Goal: Task Accomplishment & Management: Complete application form

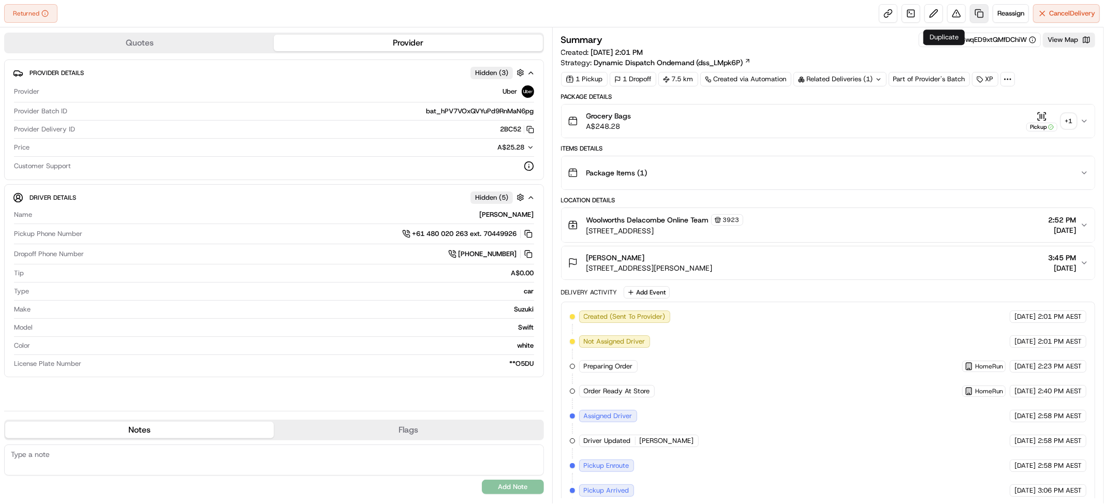
click at [970, 13] on link at bounding box center [979, 13] width 19 height 19
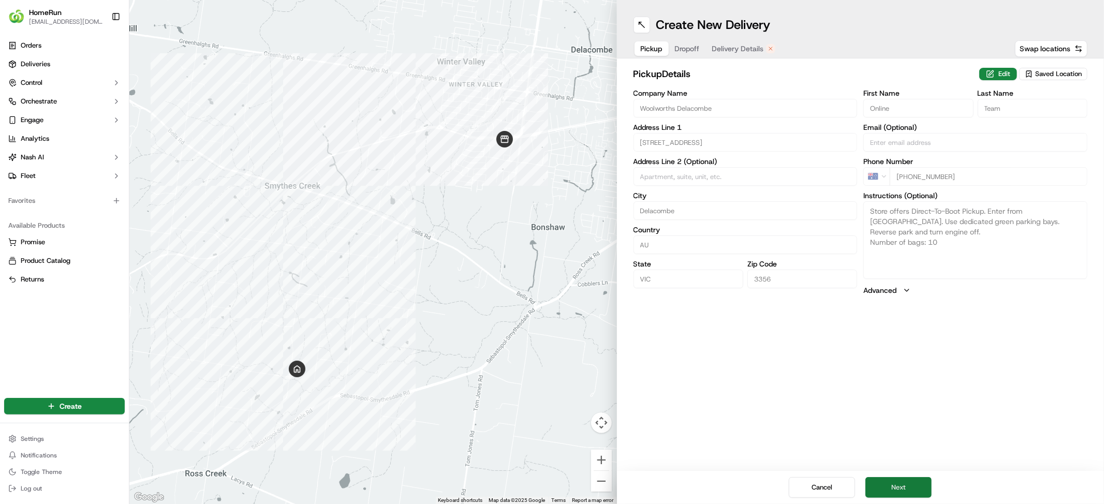
click at [916, 483] on button "Next" at bounding box center [898, 487] width 66 height 21
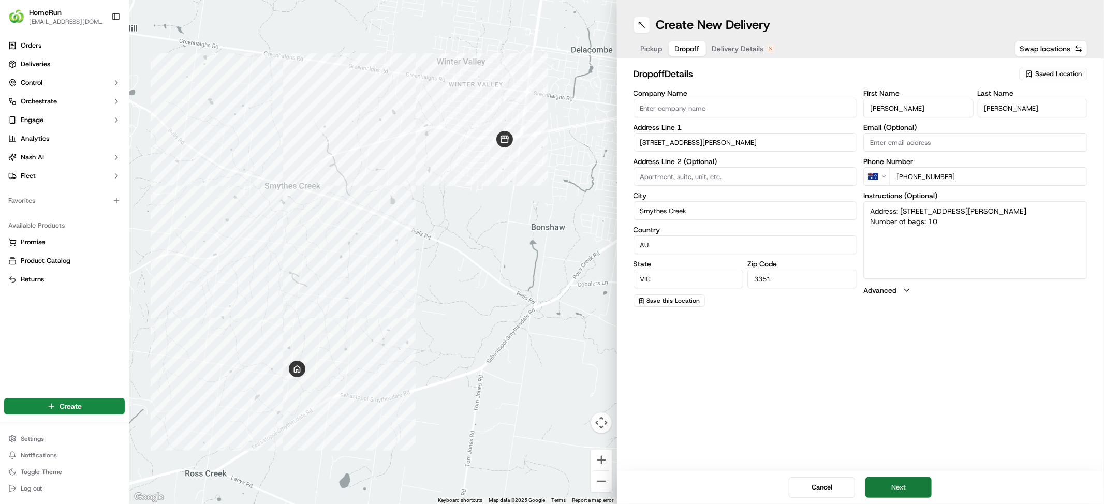
click at [916, 483] on button "Next" at bounding box center [898, 487] width 66 height 21
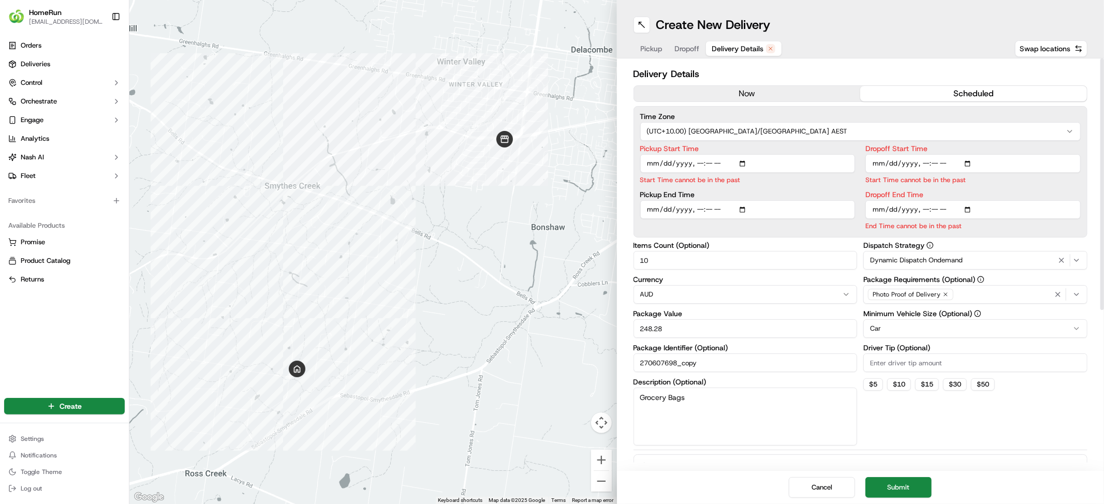
click at [760, 101] on button "now" at bounding box center [747, 94] width 227 height 16
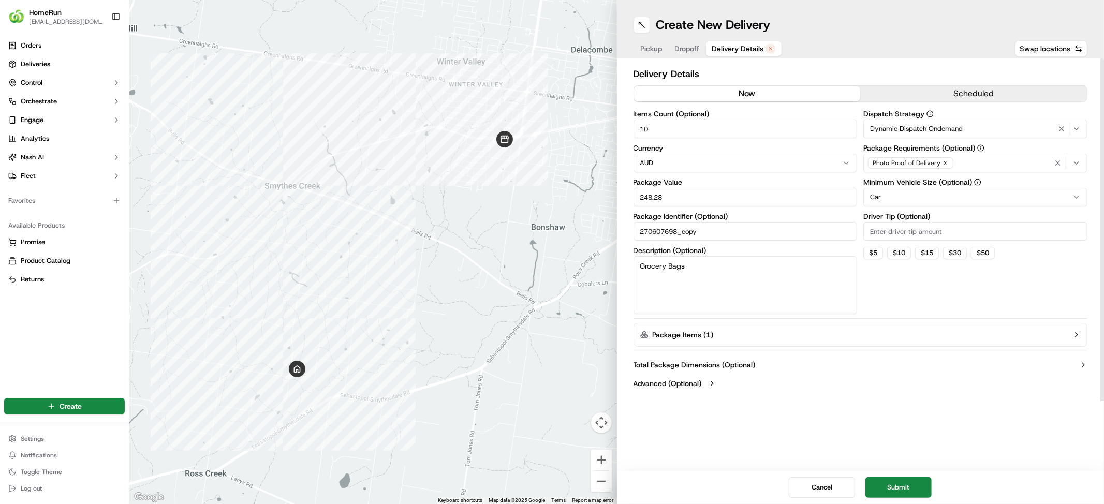
click at [928, 481] on button "Submit" at bounding box center [898, 487] width 66 height 21
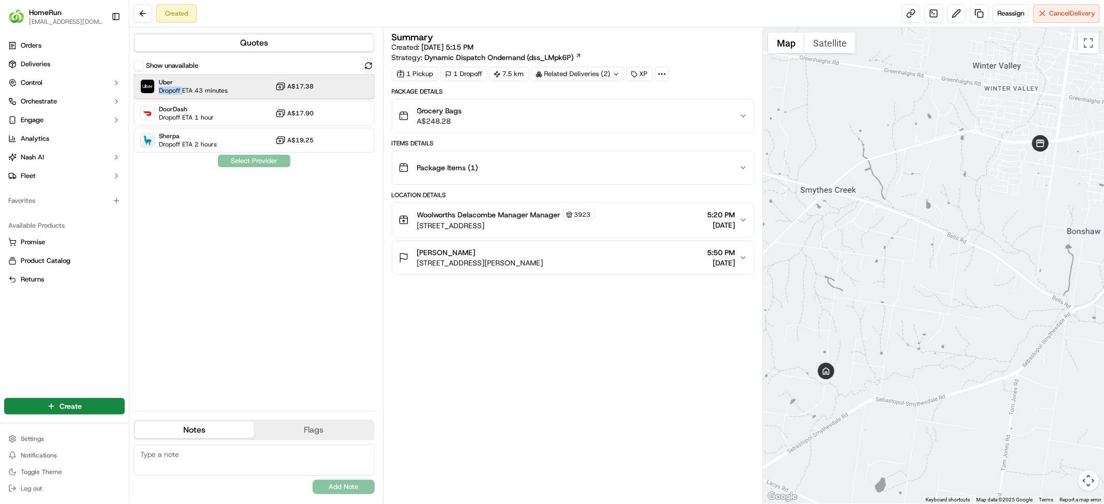
click at [228, 95] on div "Uber Dropoff ETA 43 minutes" at bounding box center [193, 86] width 69 height 17
click at [263, 167] on button "Assign Provider" at bounding box center [253, 161] width 73 height 12
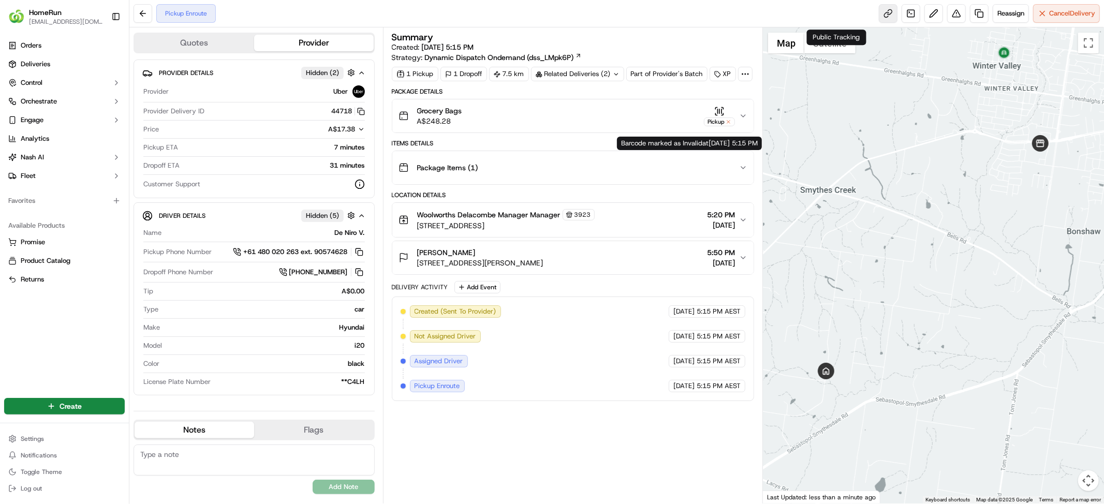
click at [878, 15] on link at bounding box center [887, 13] width 19 height 19
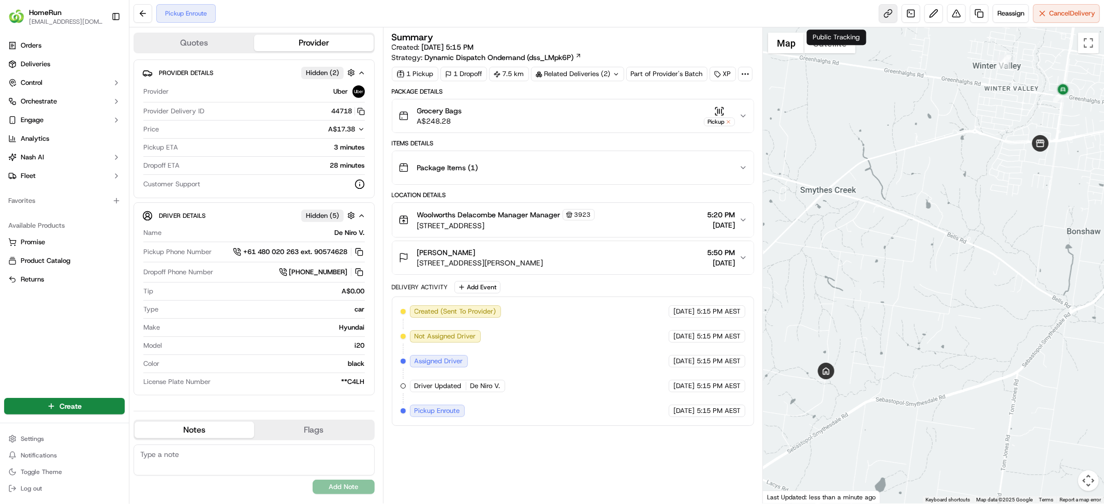
click at [878, 20] on link at bounding box center [887, 13] width 19 height 19
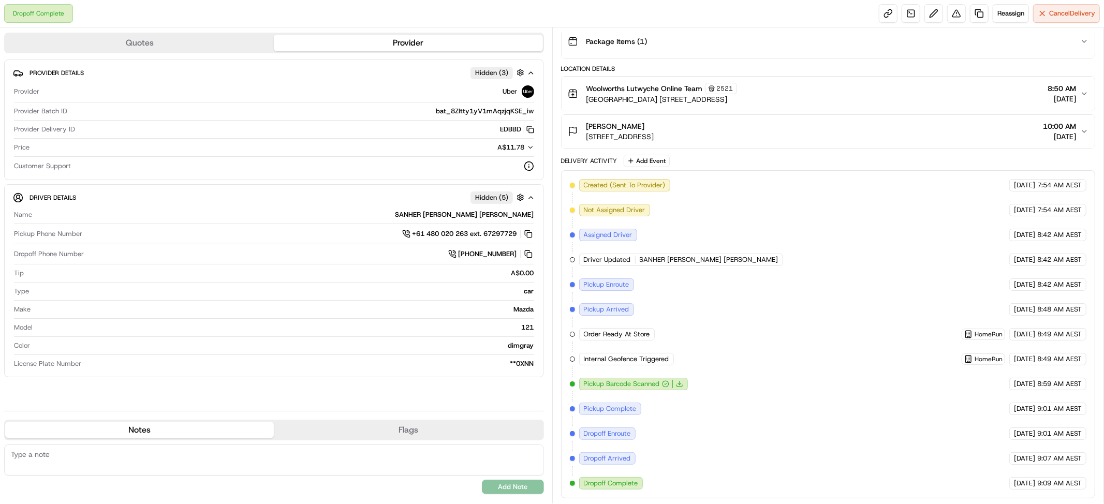
scroll to position [305, 0]
click at [878, 18] on link at bounding box center [887, 13] width 19 height 19
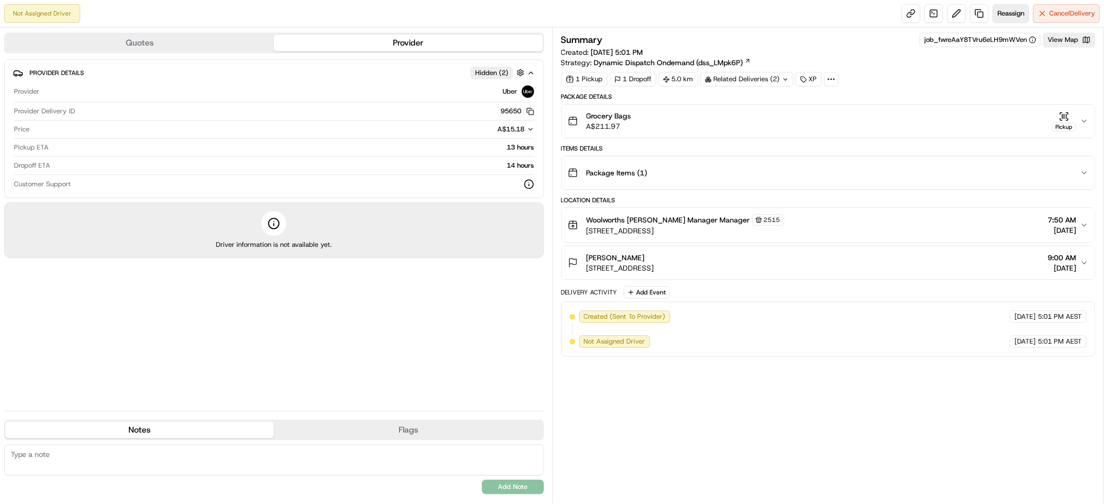
click at [997, 14] on span "Reassign" at bounding box center [1010, 13] width 27 height 9
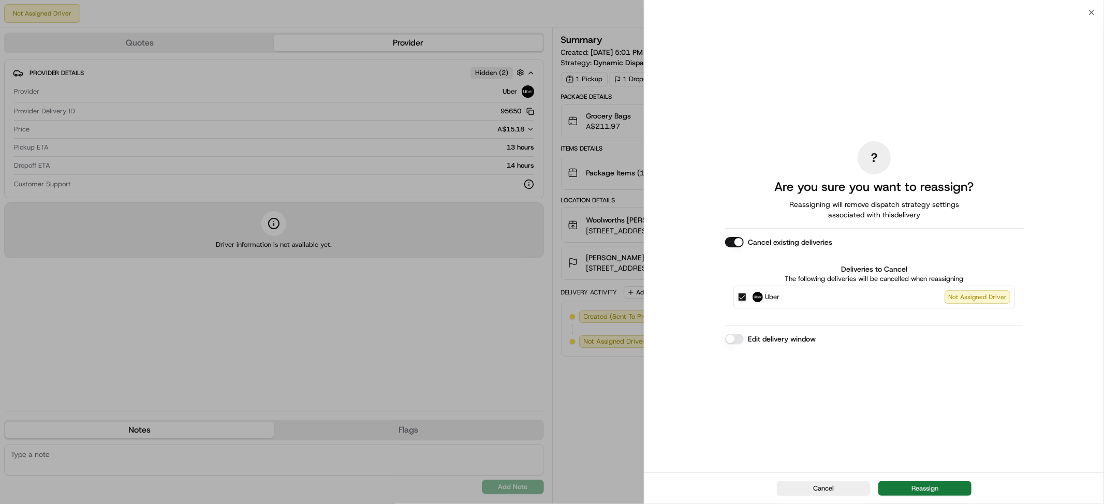
click at [944, 484] on button "Reassign" at bounding box center [924, 488] width 93 height 14
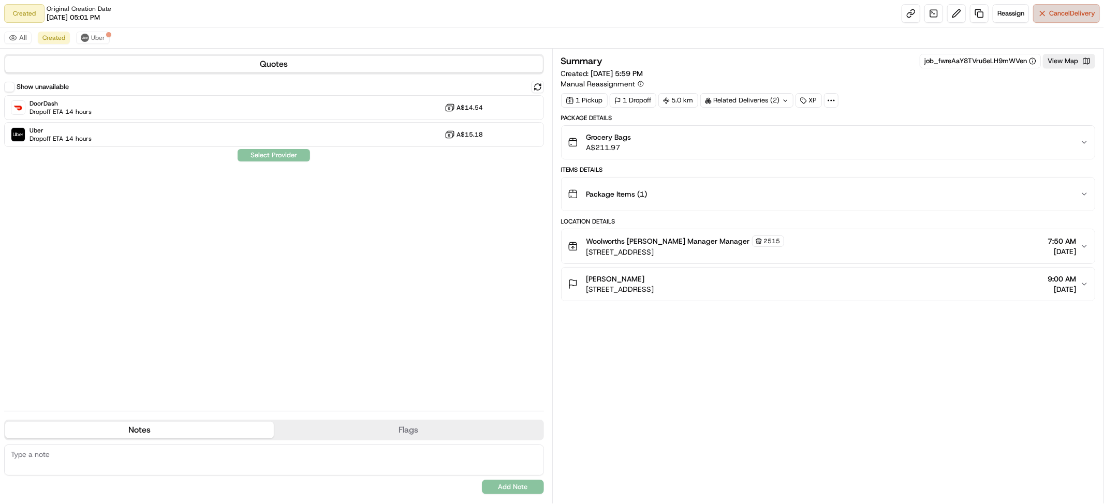
click at [1049, 18] on span "Cancel Delivery" at bounding box center [1072, 13] width 46 height 9
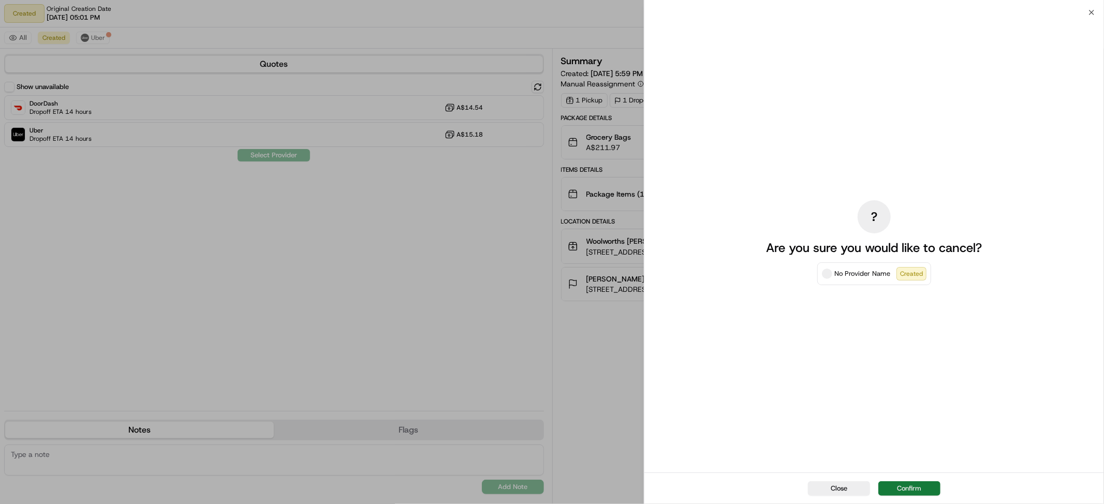
click at [915, 485] on button "Confirm" at bounding box center [909, 488] width 62 height 14
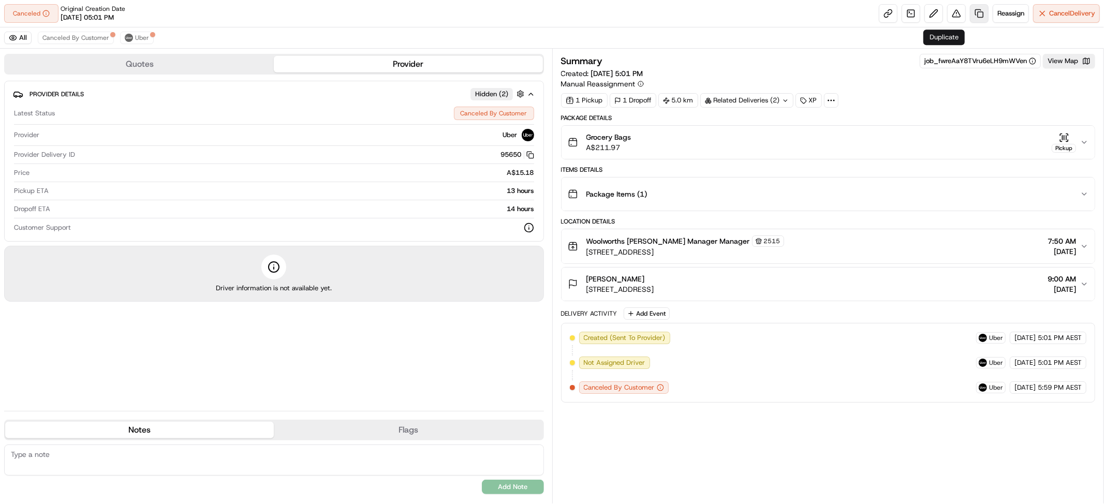
click at [970, 12] on link at bounding box center [979, 13] width 19 height 19
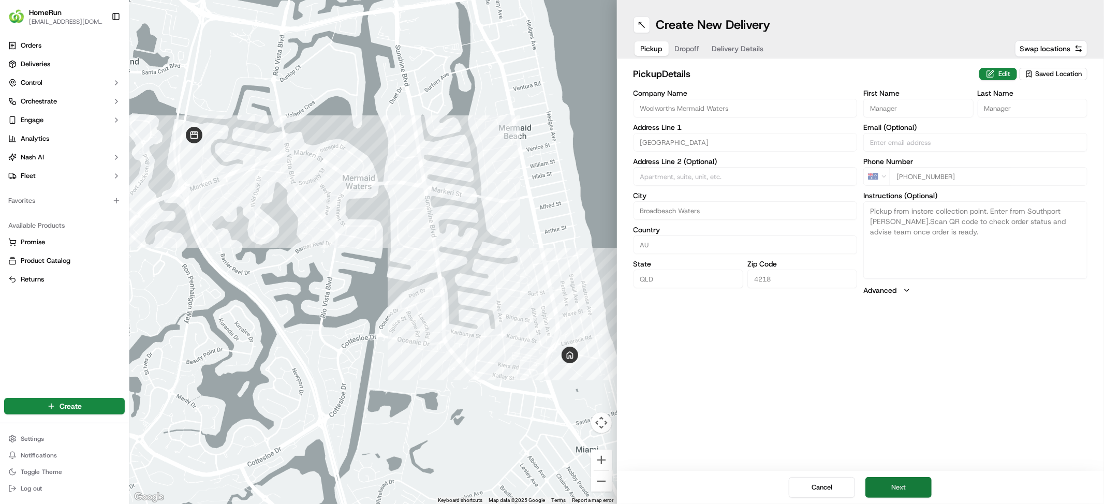
click at [910, 493] on button "Next" at bounding box center [898, 487] width 66 height 21
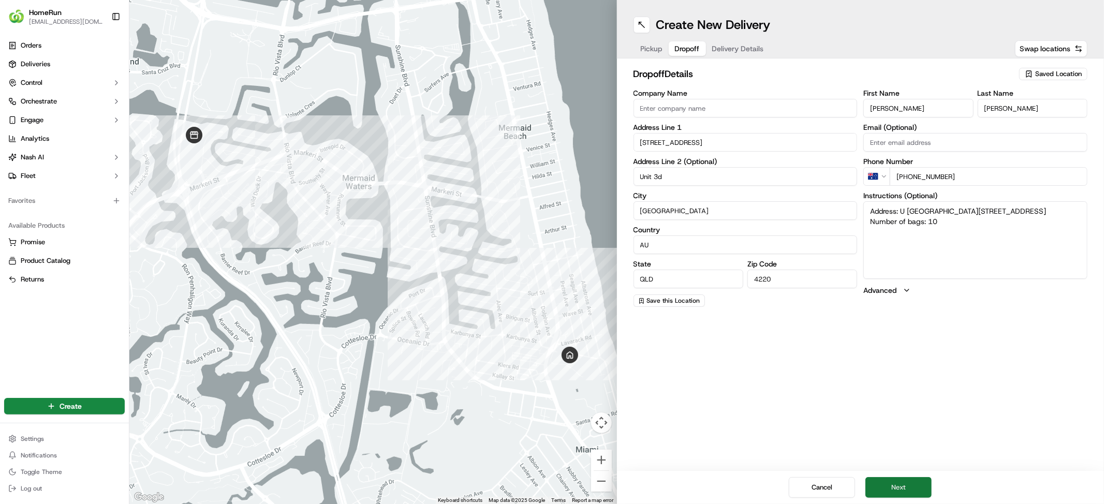
click at [910, 478] on button "Next" at bounding box center [898, 487] width 66 height 21
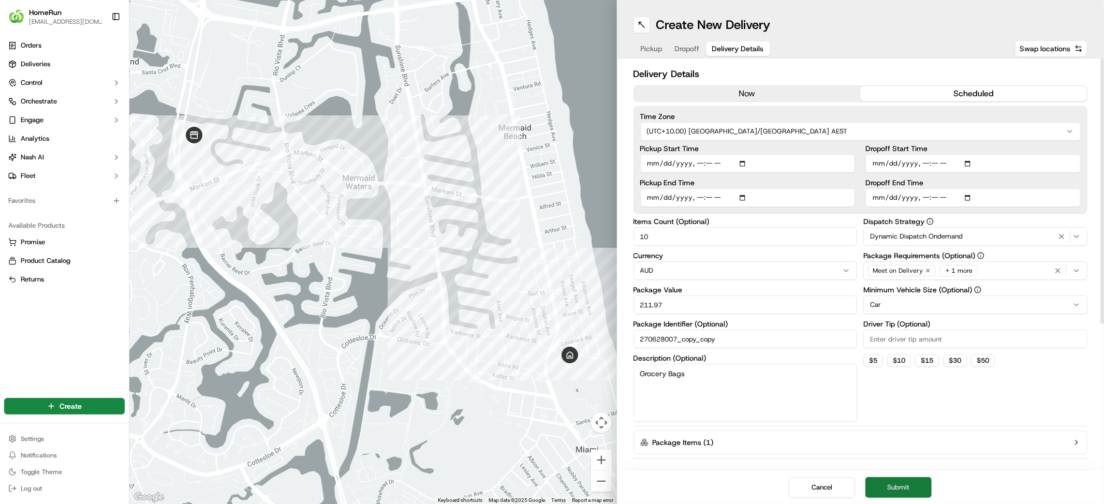
click at [924, 487] on button "Submit" at bounding box center [898, 487] width 66 height 21
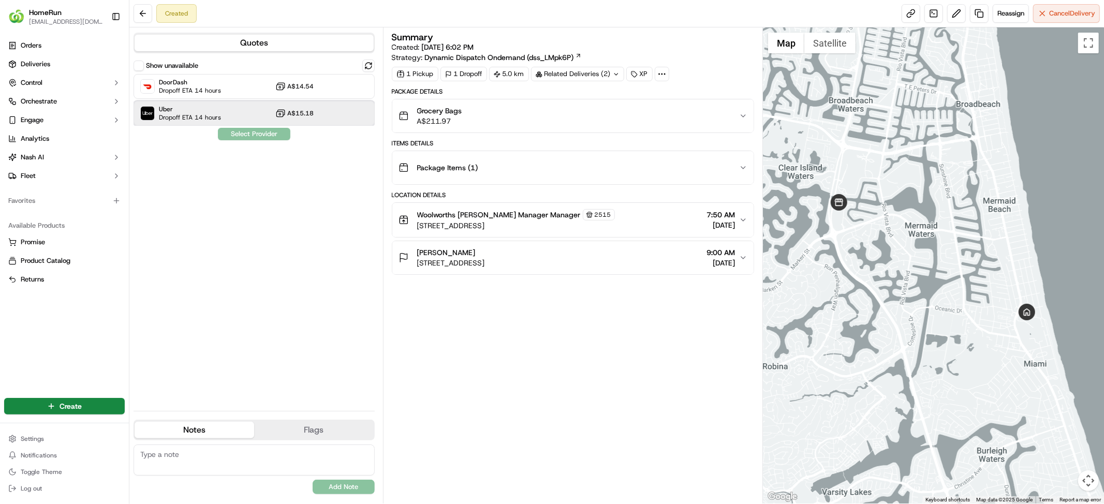
click at [212, 113] on span "Uber" at bounding box center [190, 109] width 62 height 8
click at [291, 140] on button "Assign Provider" at bounding box center [253, 134] width 73 height 12
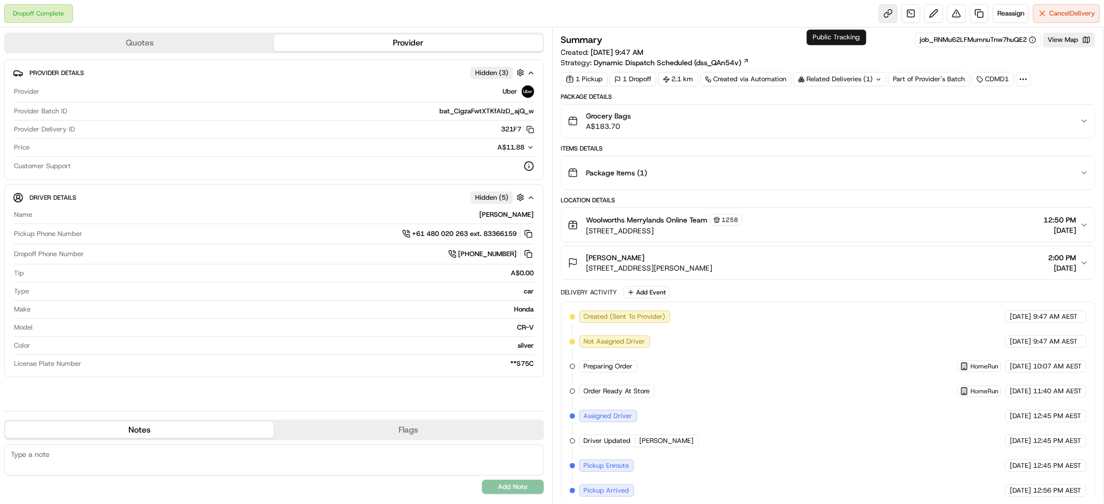
click at [878, 11] on link at bounding box center [887, 13] width 19 height 19
